Goal: Task Accomplishment & Management: Manage account settings

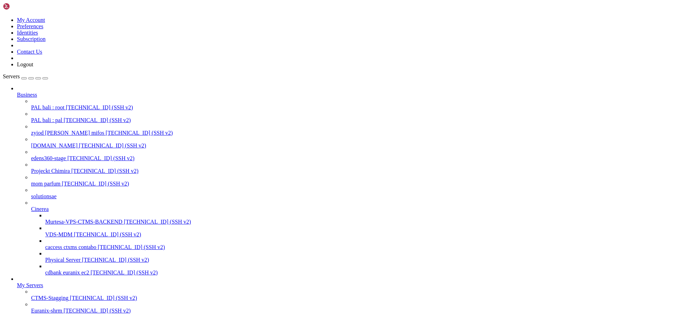
scroll to position [101, 0]
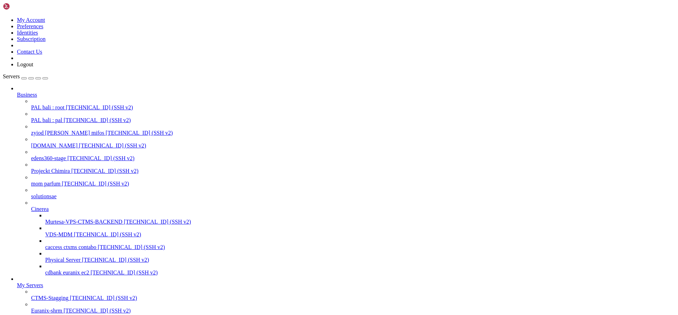
scroll to position [101, 0]
click at [17, 283] on icon at bounding box center [17, 283] width 0 height 0
click at [45, 232] on icon at bounding box center [45, 232] width 0 height 0
click at [43, 289] on span "My Servers" at bounding box center [30, 286] width 26 height 6
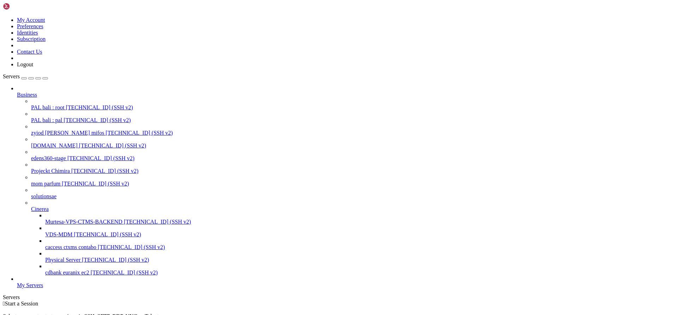
click at [83, 283] on div at bounding box center [346, 279] width 658 height 6
click at [17, 283] on icon at bounding box center [17, 283] width 0 height 0
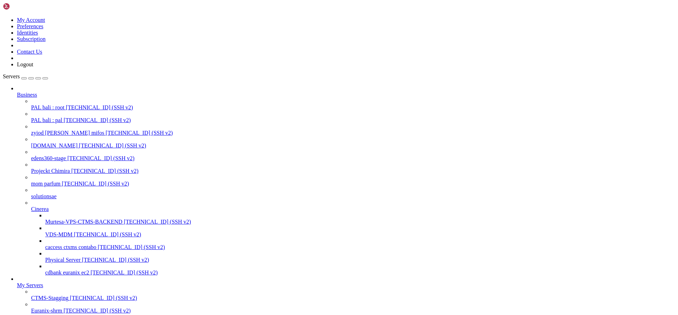
type input "phoenix-contabo 8gb"
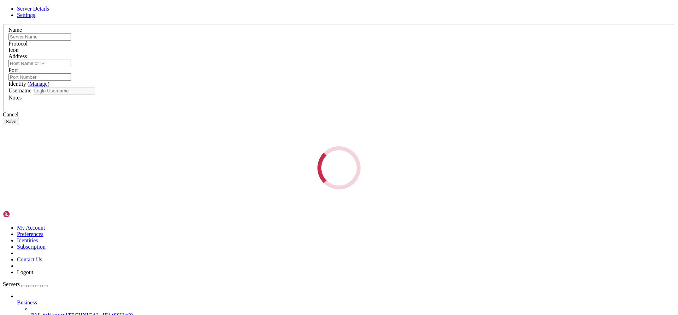
type input "phoenix-contabo 8gb"
type input "[TECHNICAL_ID]"
type input "22"
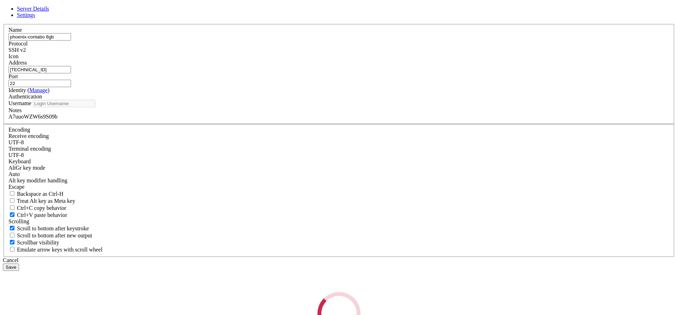
type input "root"
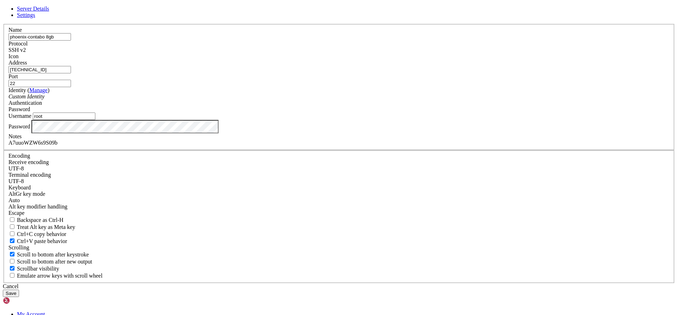
click at [22, 140] on label "Notes" at bounding box center [14, 137] width 13 height 6
click at [278, 146] on div "A7uuoWZW6s9S09b" at bounding box center [338, 143] width 661 height 6
paste div
click at [19, 290] on button "Save" at bounding box center [11, 293] width 16 height 7
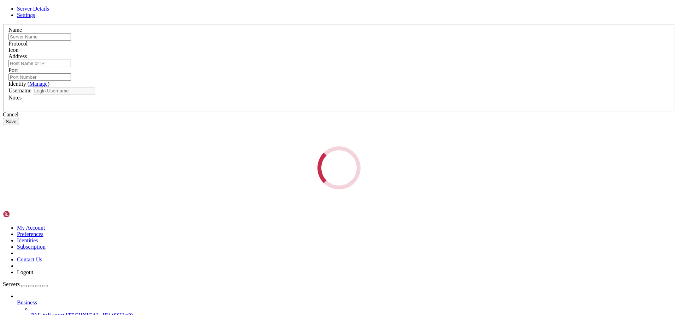
type input "phoenix-contabo 8gb"
type input "[TECHNICAL_ID]"
type input "22"
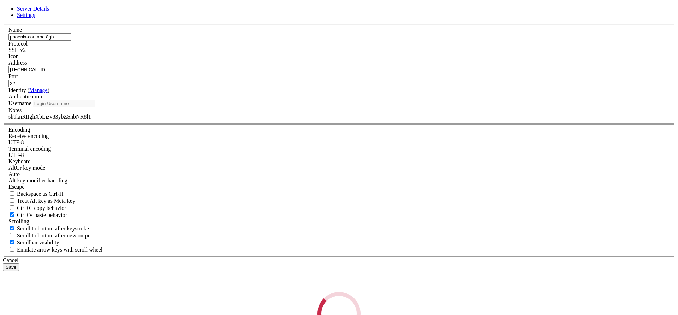
type input "root"
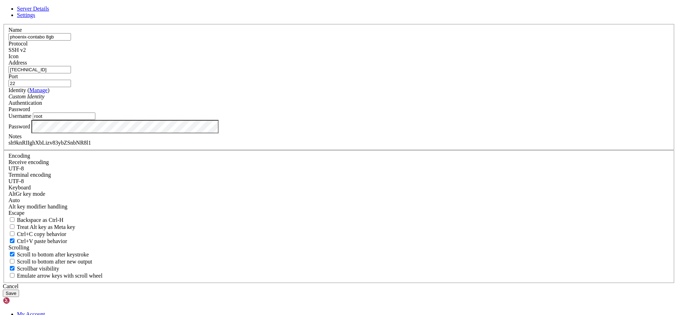
click at [71, 73] on input "[TECHNICAL_ID]" at bounding box center [39, 69] width 63 height 7
paste input "[TECHNICAL_ID]"
type input "[TECHNICAL_ID]"
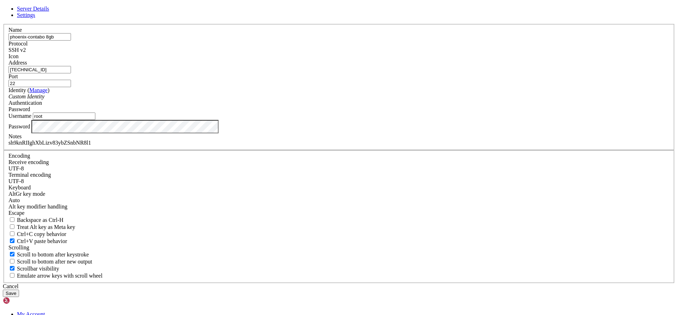
click at [19, 290] on button "Save" at bounding box center [11, 293] width 16 height 7
